Goal: Complete application form

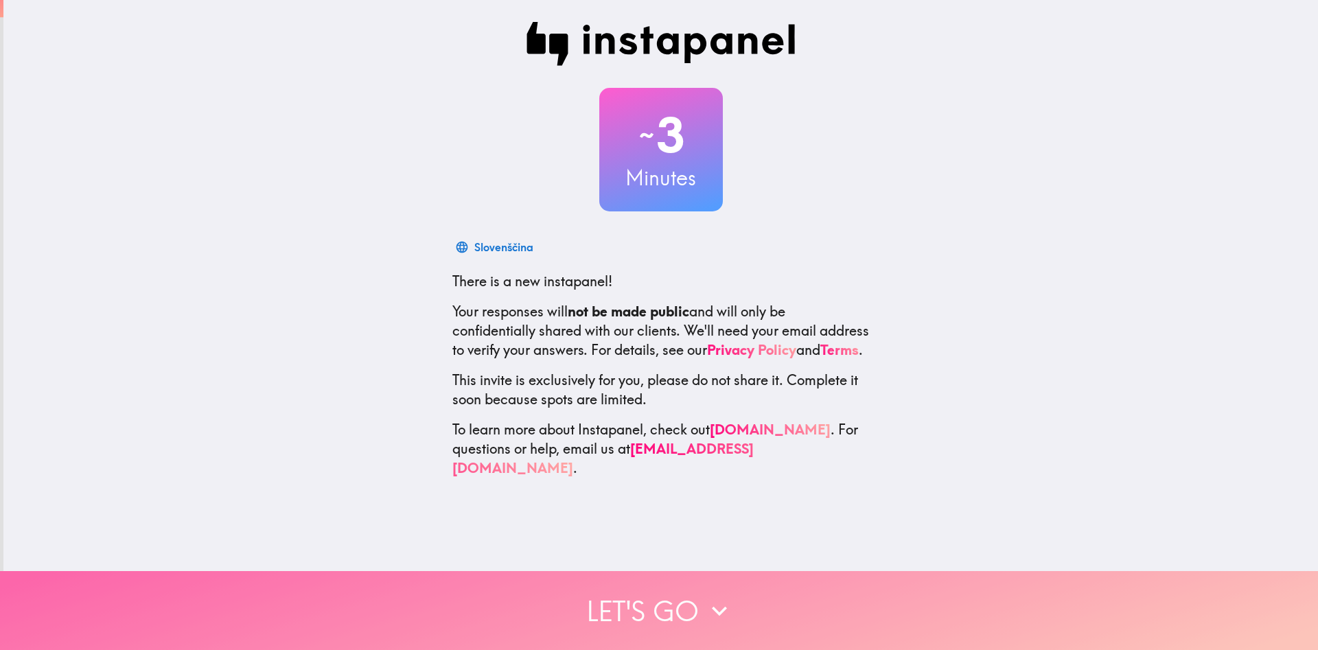
click at [654, 608] on button "Let's go" at bounding box center [659, 610] width 1318 height 79
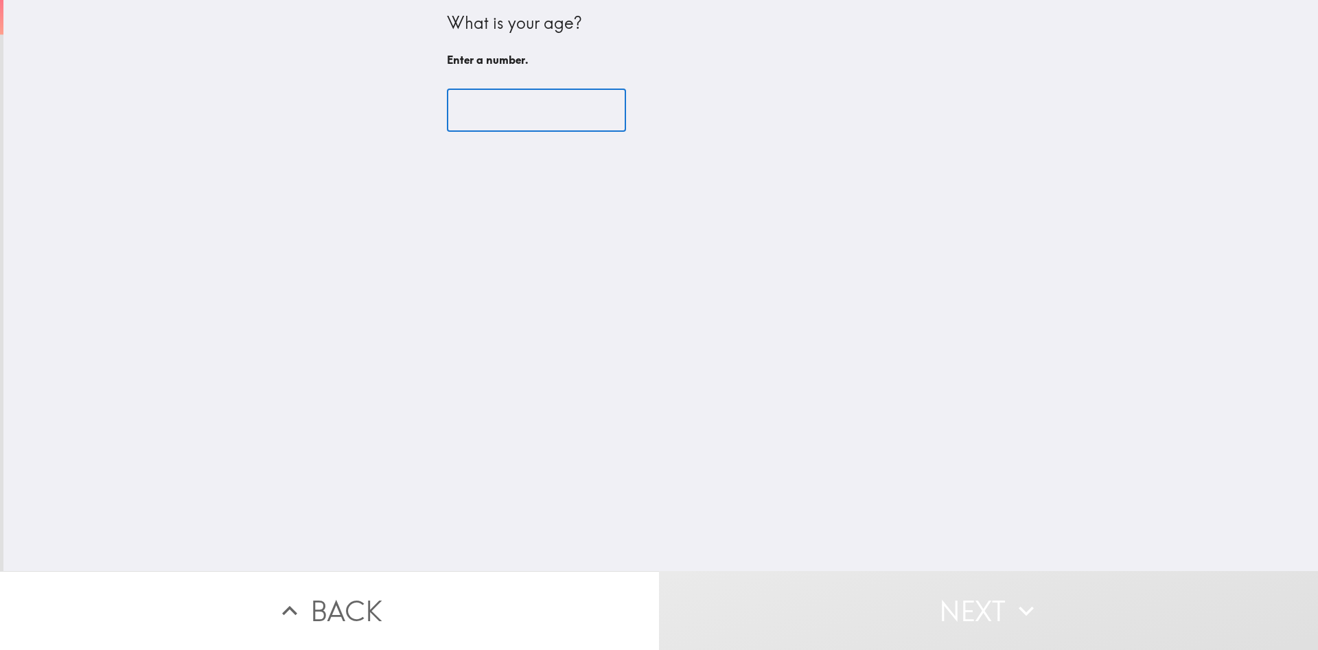
click at [594, 115] on input "number" at bounding box center [536, 110] width 179 height 43
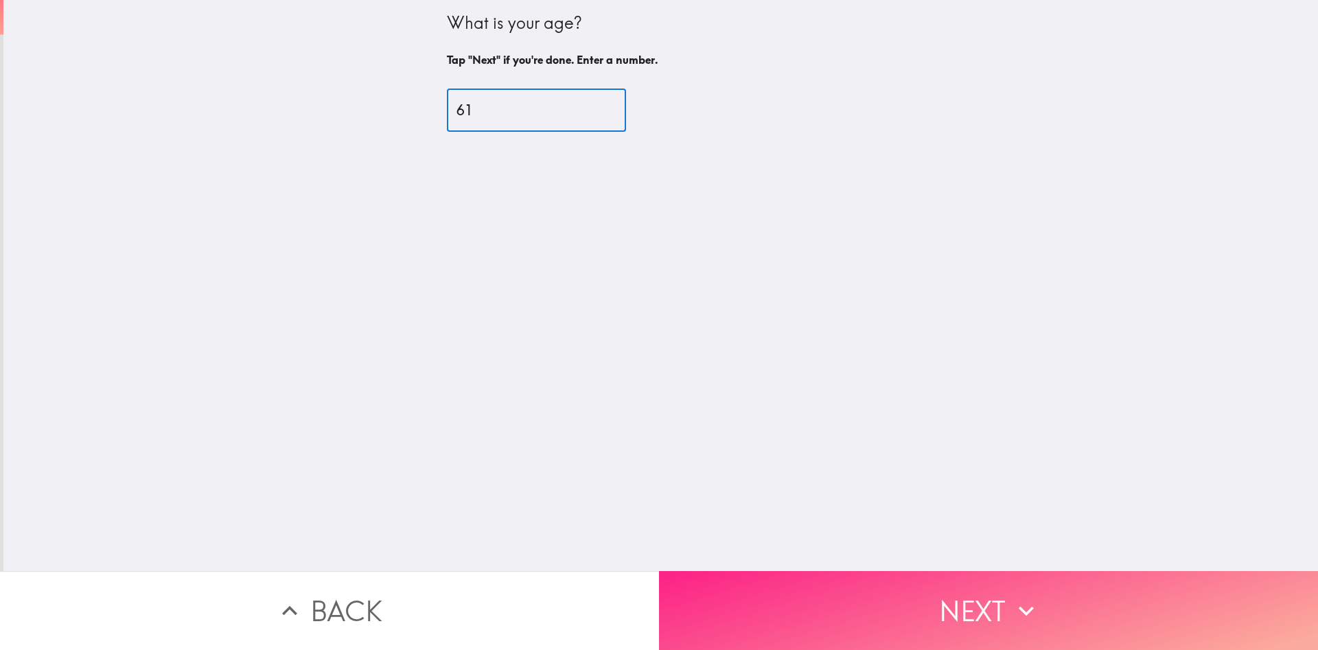
type input "61"
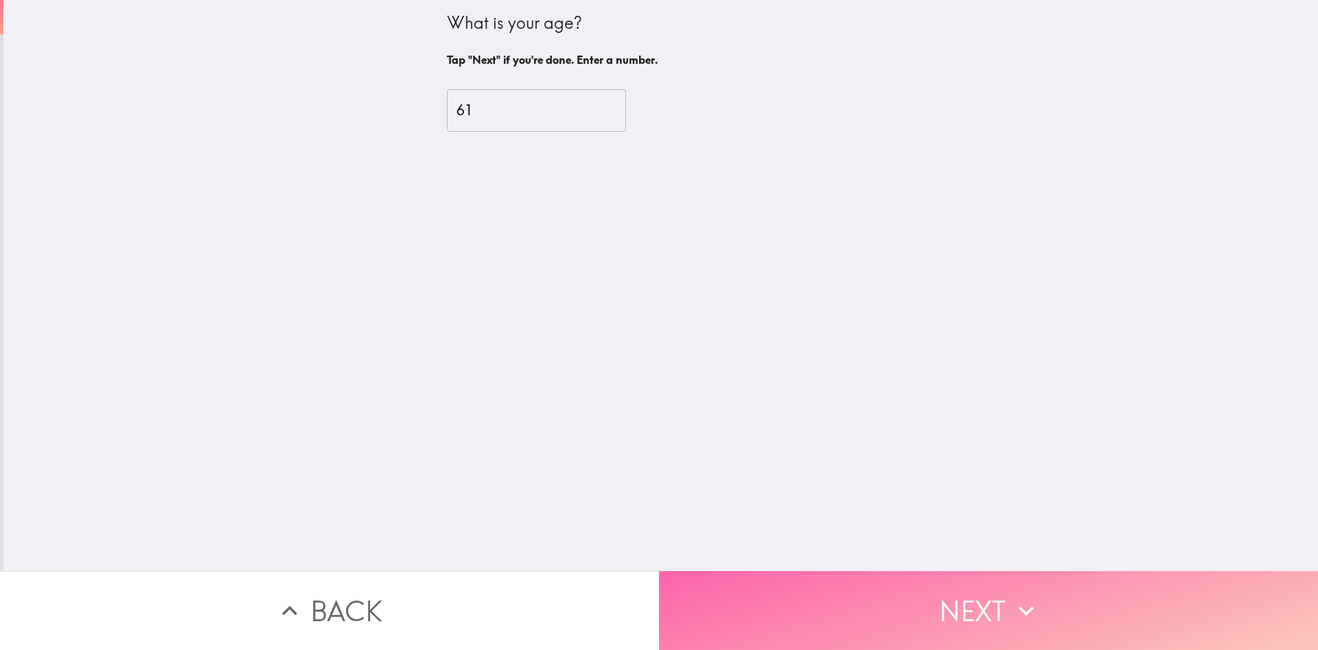
click at [978, 607] on button "Next" at bounding box center [988, 610] width 659 height 79
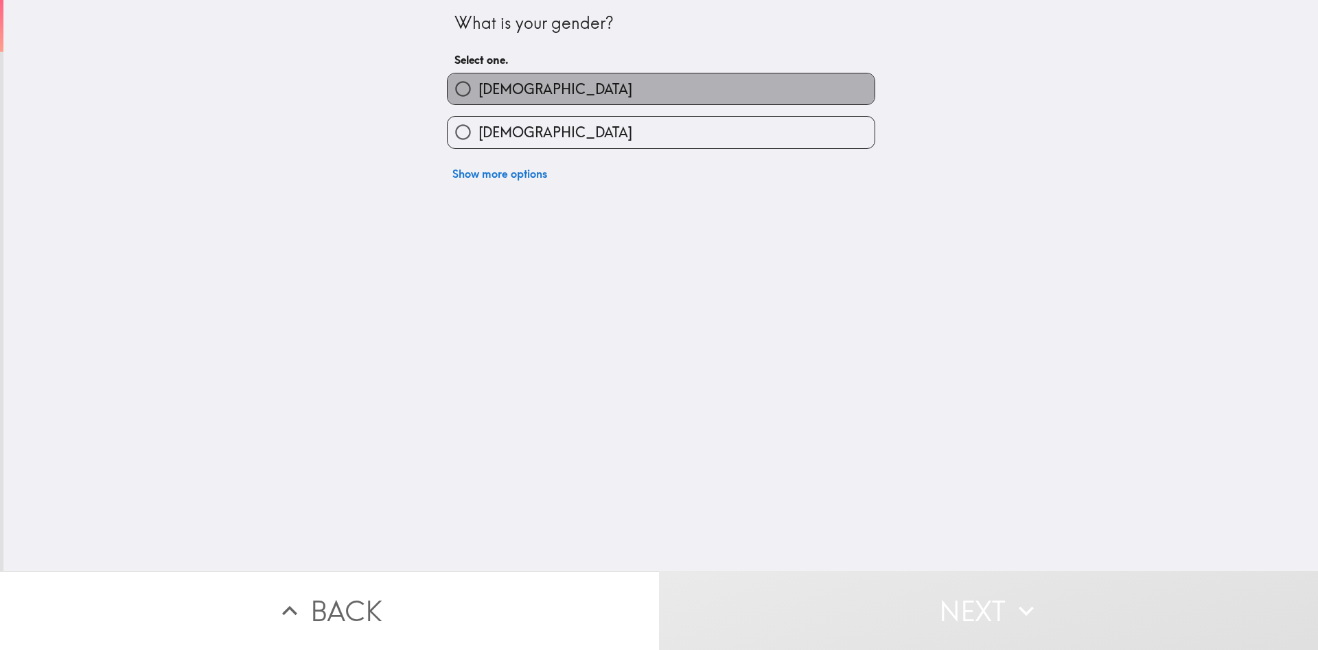
click at [638, 78] on label "[DEMOGRAPHIC_DATA]" at bounding box center [661, 88] width 427 height 31
click at [478, 78] on input "[DEMOGRAPHIC_DATA]" at bounding box center [463, 88] width 31 height 31
radio input "true"
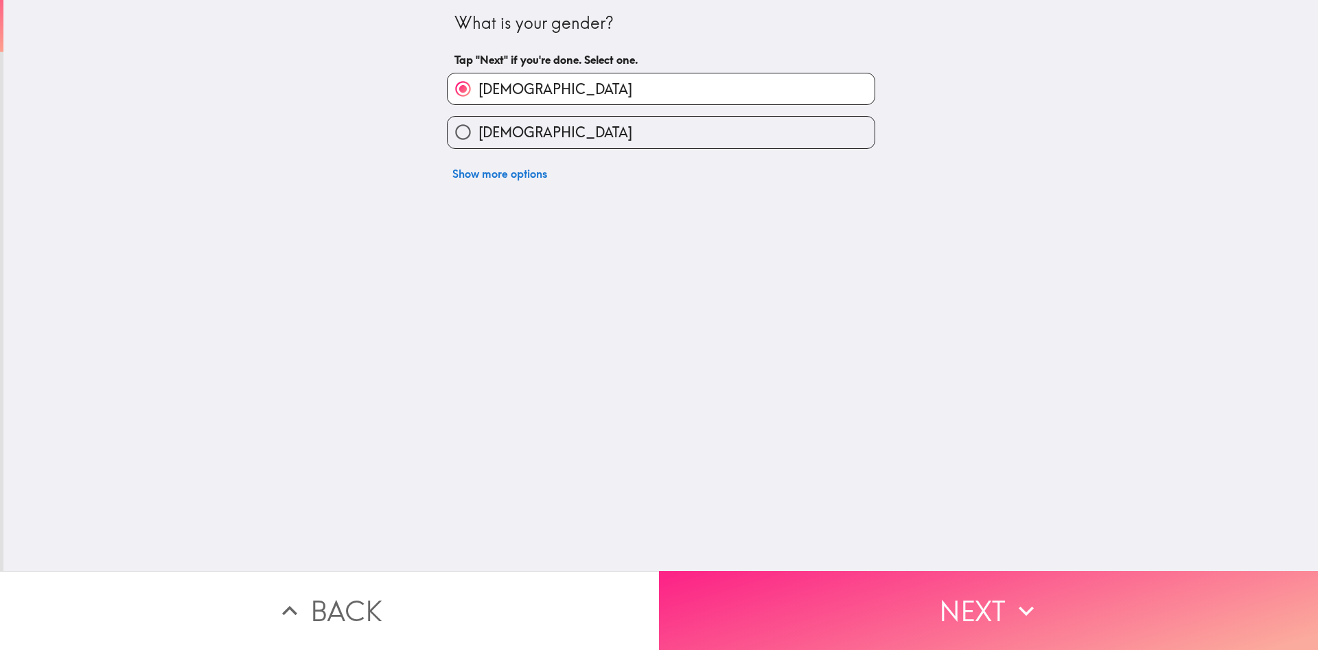
click at [938, 621] on button "Next" at bounding box center [988, 610] width 659 height 79
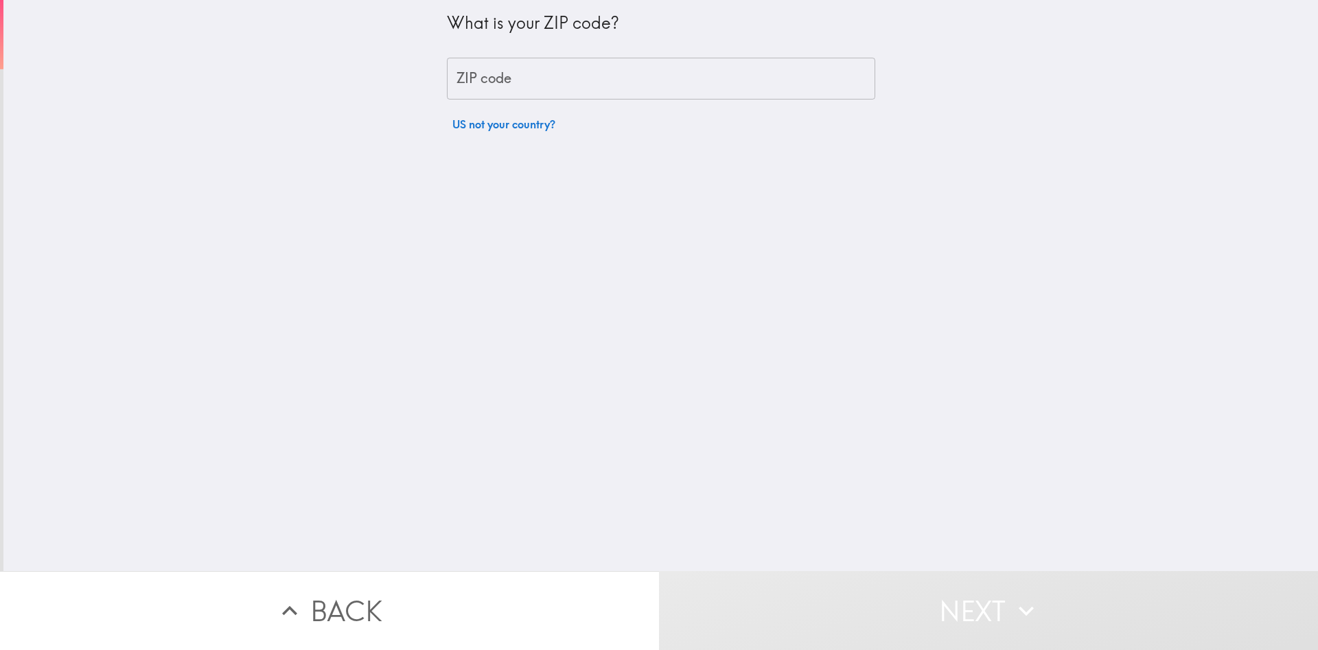
click at [577, 79] on input "ZIP code" at bounding box center [661, 79] width 428 height 43
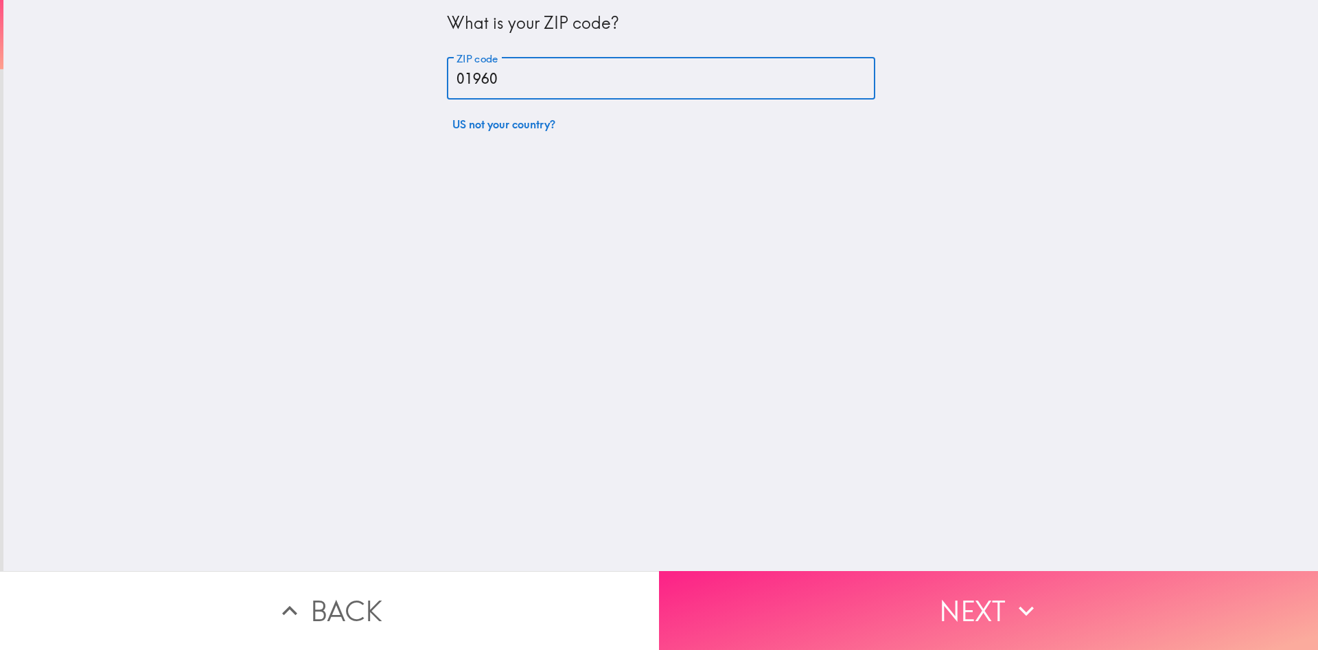
type input "01960"
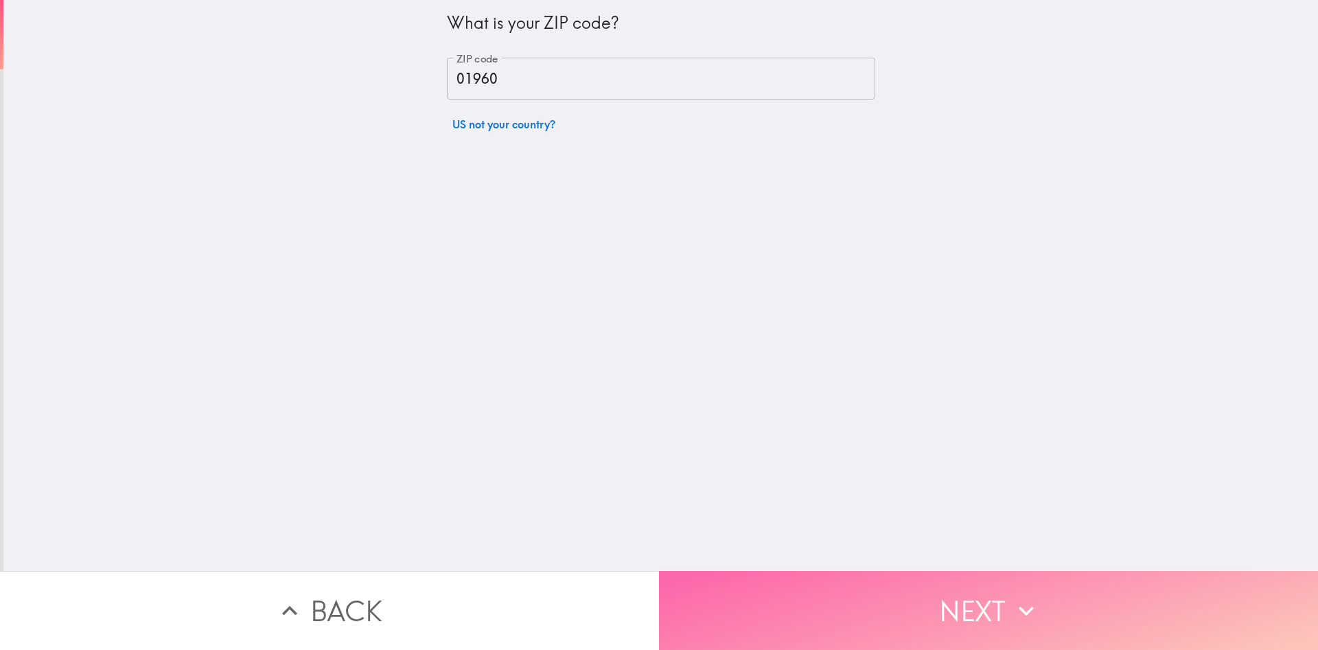
click at [959, 620] on button "Next" at bounding box center [988, 610] width 659 height 79
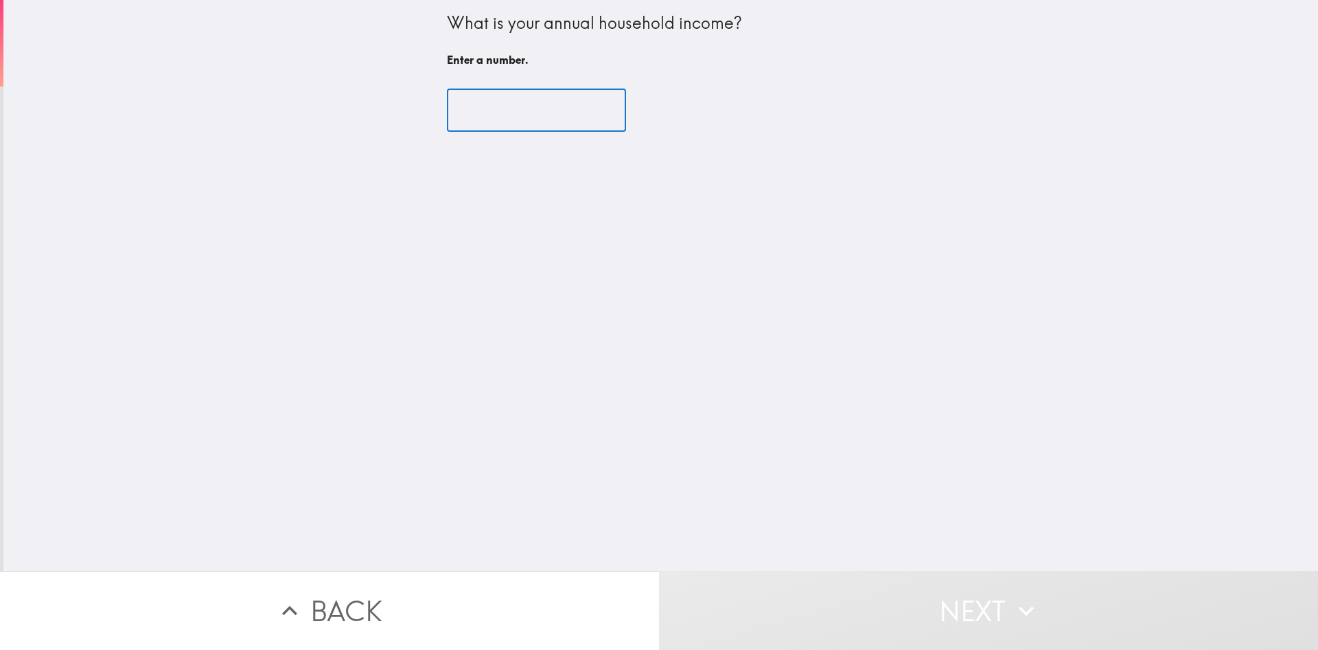
click at [614, 108] on input "number" at bounding box center [536, 110] width 179 height 43
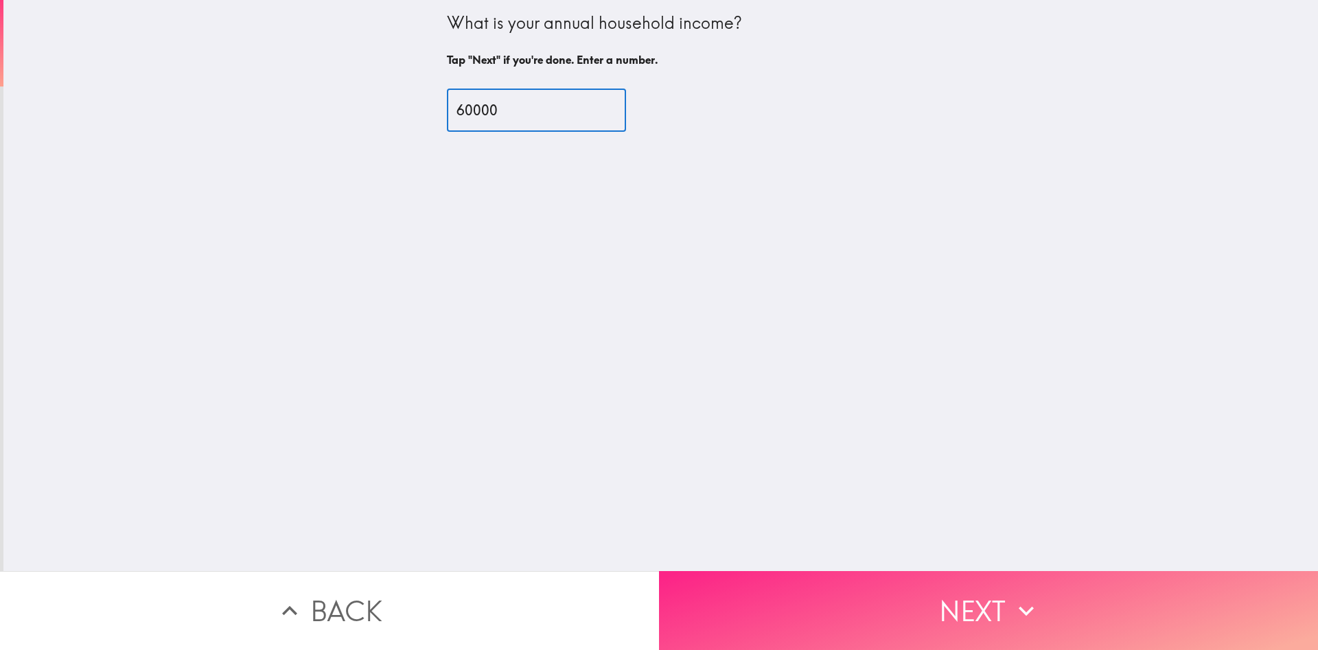
type input "60000"
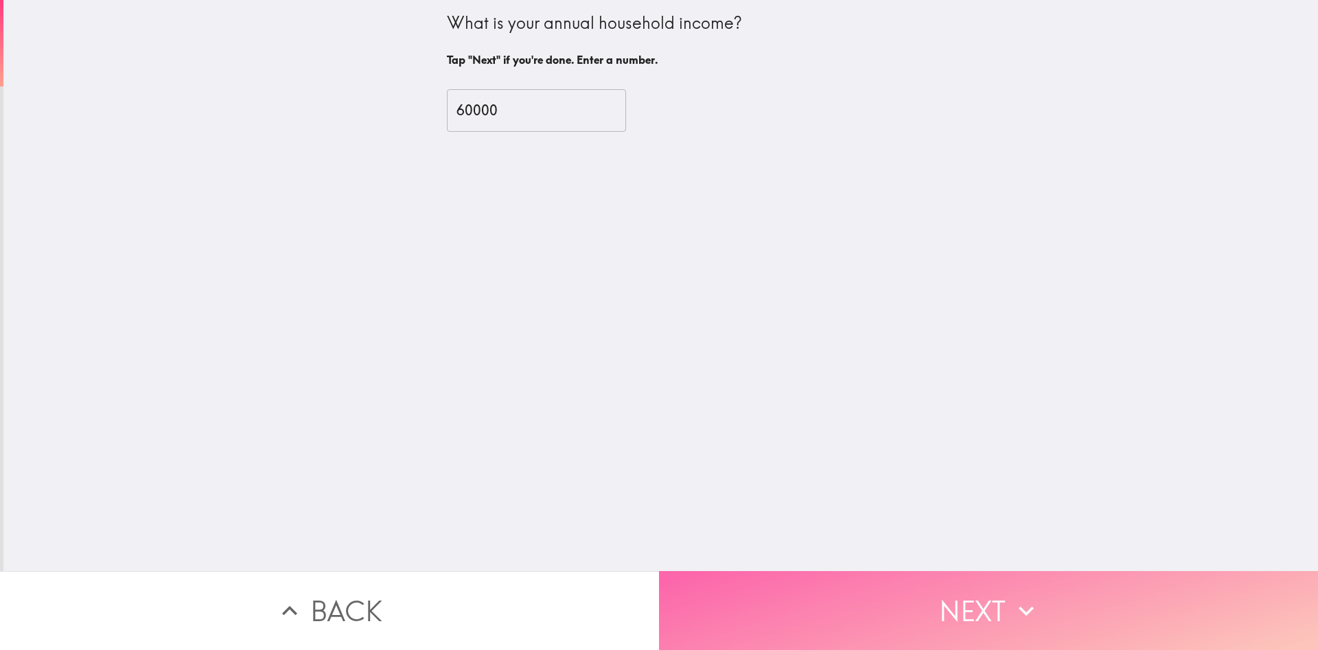
click at [920, 599] on button "Next" at bounding box center [988, 610] width 659 height 79
